Goal: Task Accomplishment & Management: Use online tool/utility

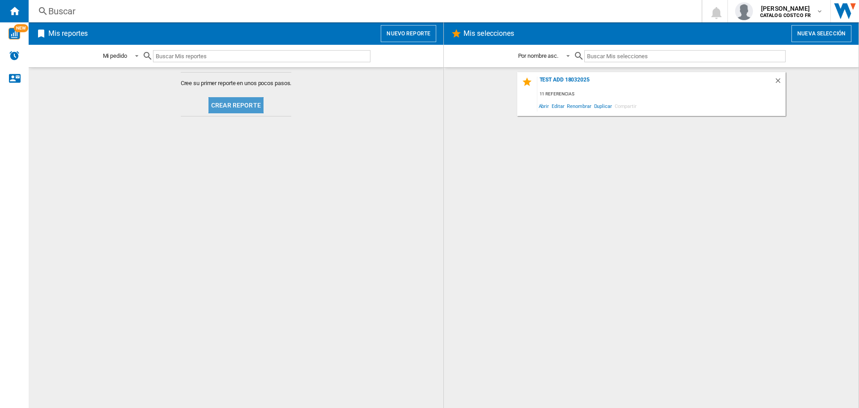
click at [255, 111] on button "Crear reporte" at bounding box center [236, 105] width 55 height 16
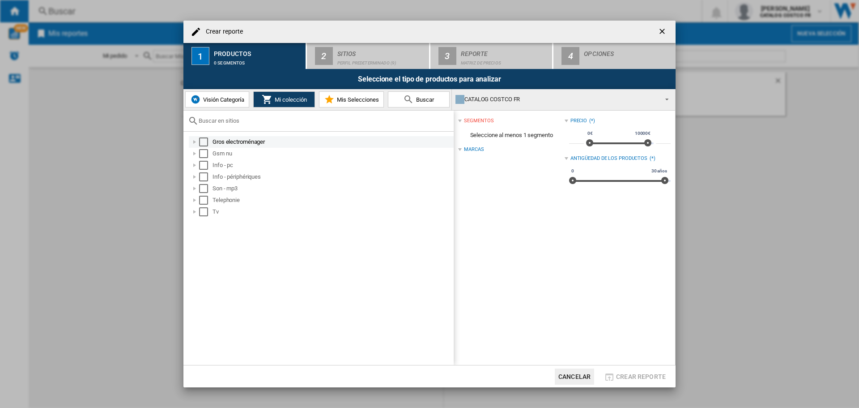
click at [205, 140] on div "Select" at bounding box center [203, 141] width 9 height 9
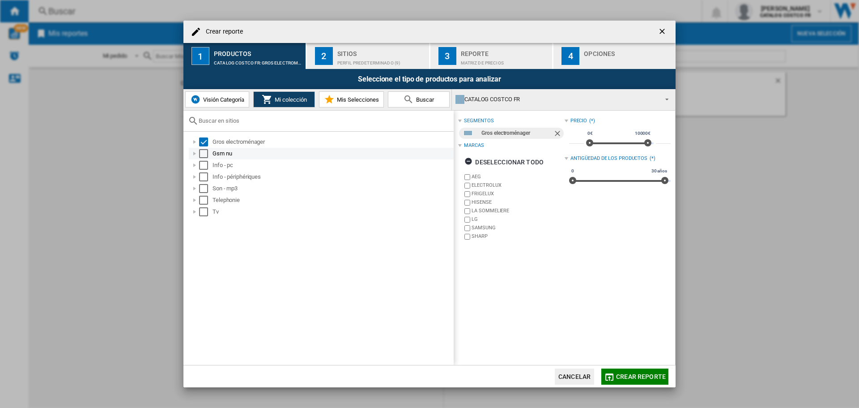
click at [205, 158] on div "Gsm nu" at bounding box center [321, 154] width 265 height 12
click at [205, 155] on div "Select" at bounding box center [203, 153] width 9 height 9
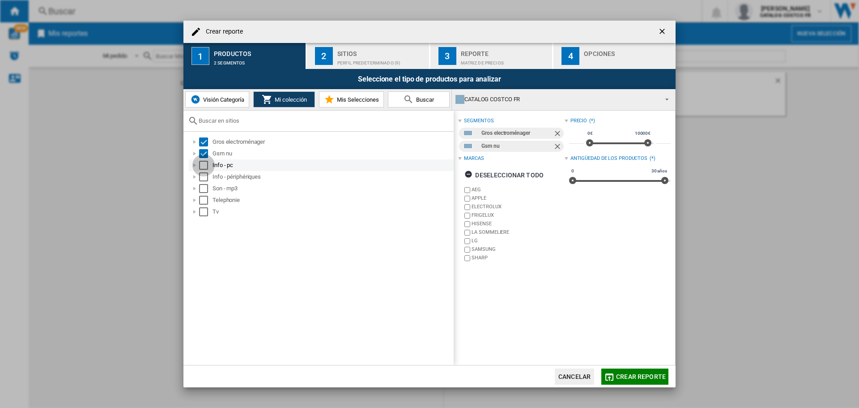
click at [203, 167] on div "Select" at bounding box center [203, 165] width 9 height 9
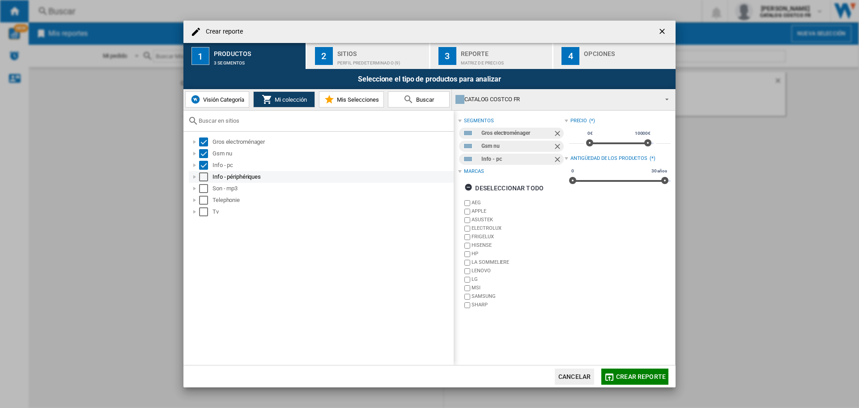
click at [204, 174] on div "Select" at bounding box center [203, 176] width 9 height 9
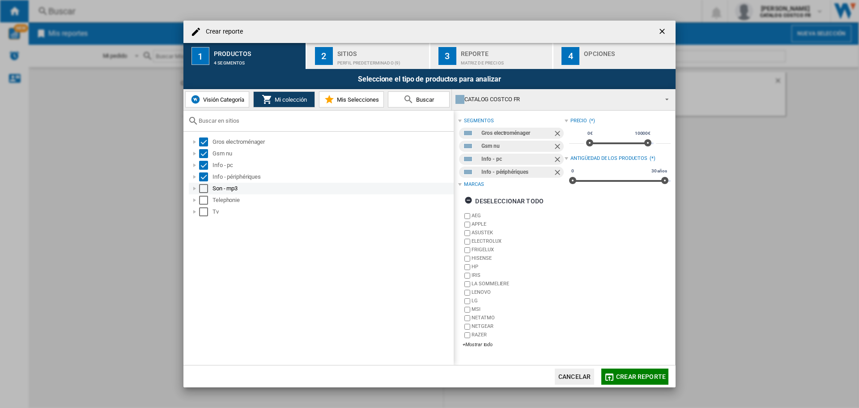
click at [205, 188] on div "Select" at bounding box center [203, 188] width 9 height 9
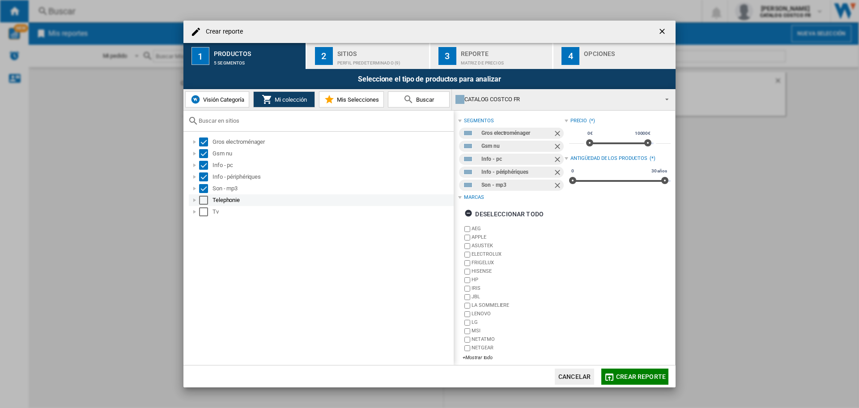
click at [205, 201] on div "Select" at bounding box center [203, 200] width 9 height 9
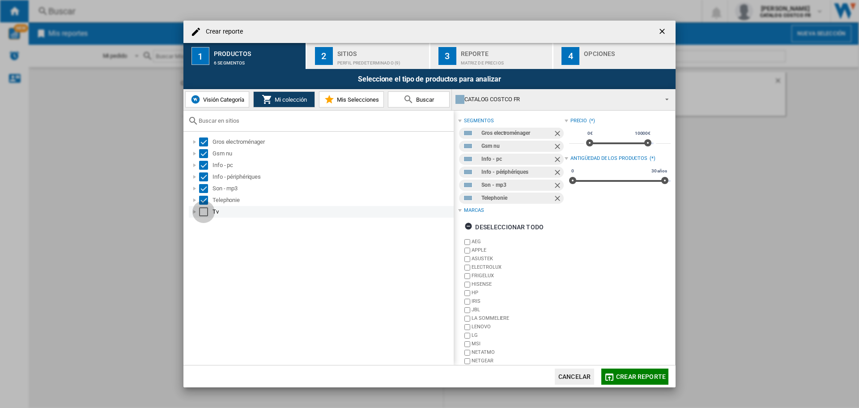
click at [205, 210] on div "Select" at bounding box center [203, 211] width 9 height 9
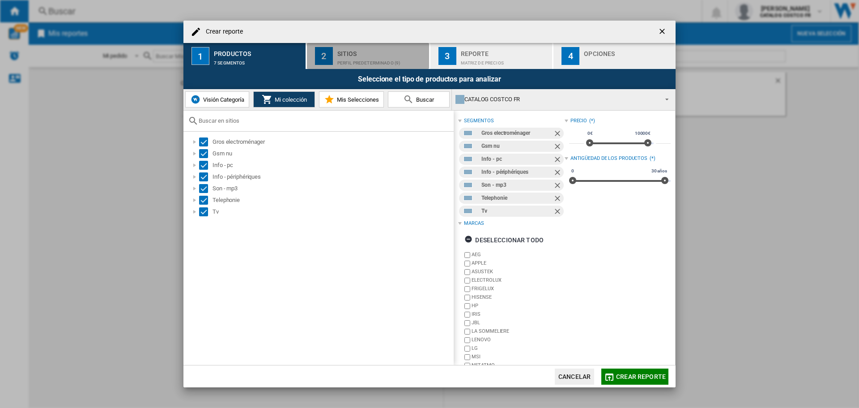
click at [361, 50] on div "Sitios" at bounding box center [381, 51] width 88 height 9
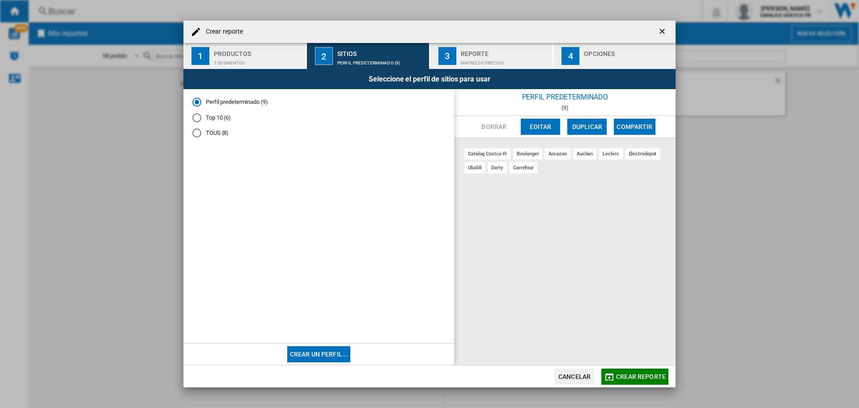
click at [639, 372] on button "Crear reporte" at bounding box center [634, 376] width 67 height 16
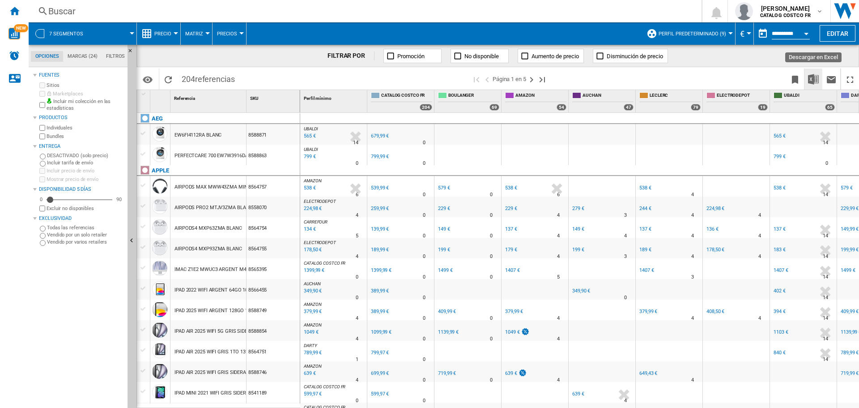
click at [812, 76] on img "Descargar en Excel" at bounding box center [813, 79] width 11 height 11
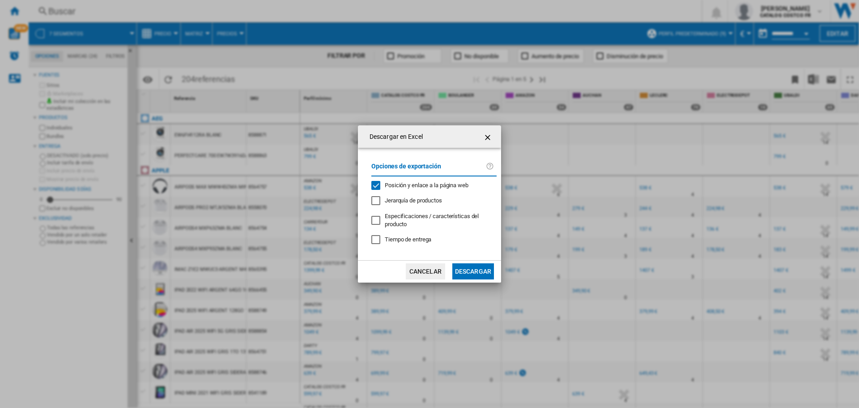
click at [489, 264] on button "Descargar" at bounding box center [473, 271] width 42 height 16
